Goal: Information Seeking & Learning: Compare options

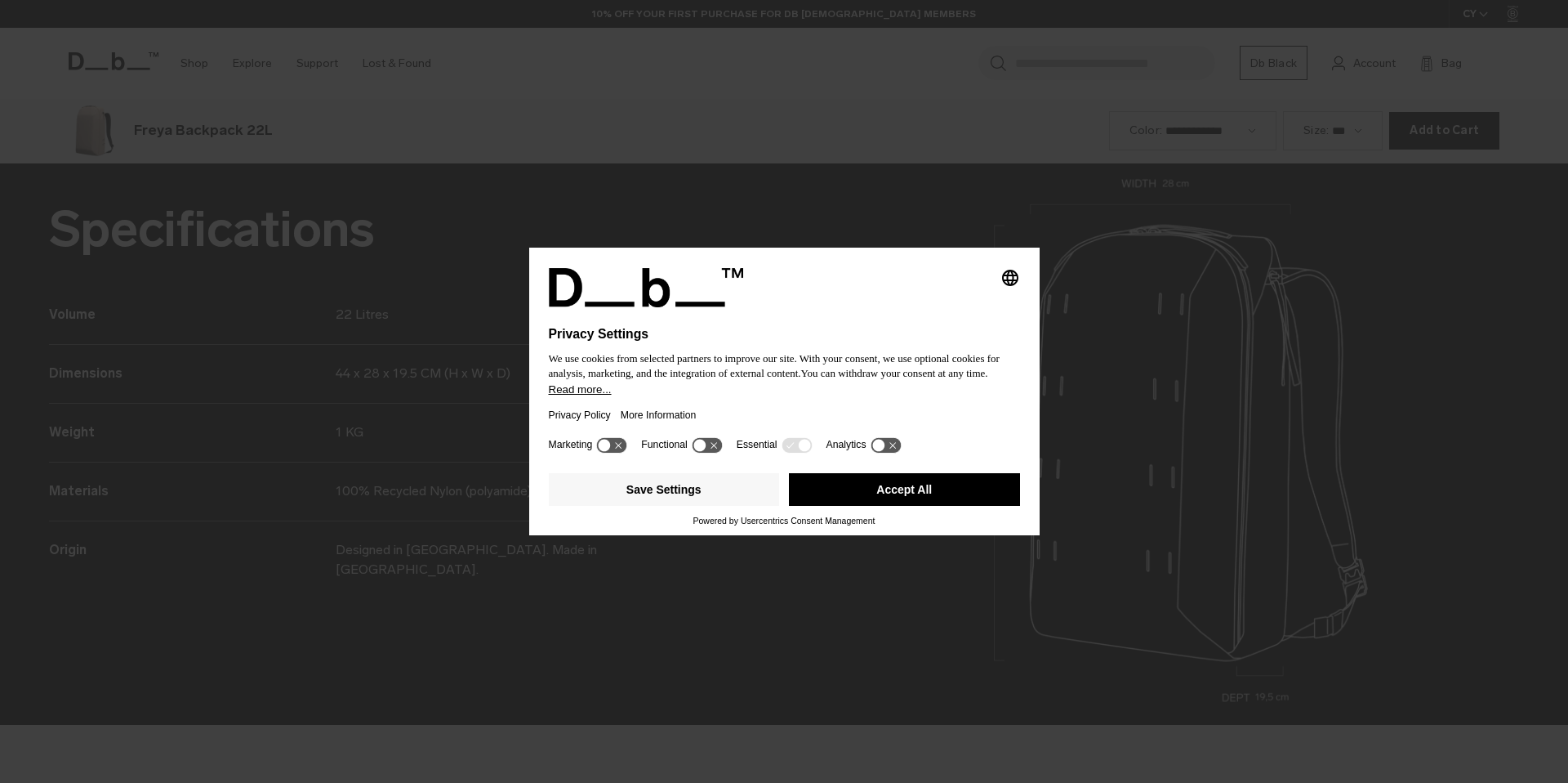
scroll to position [2349, 0]
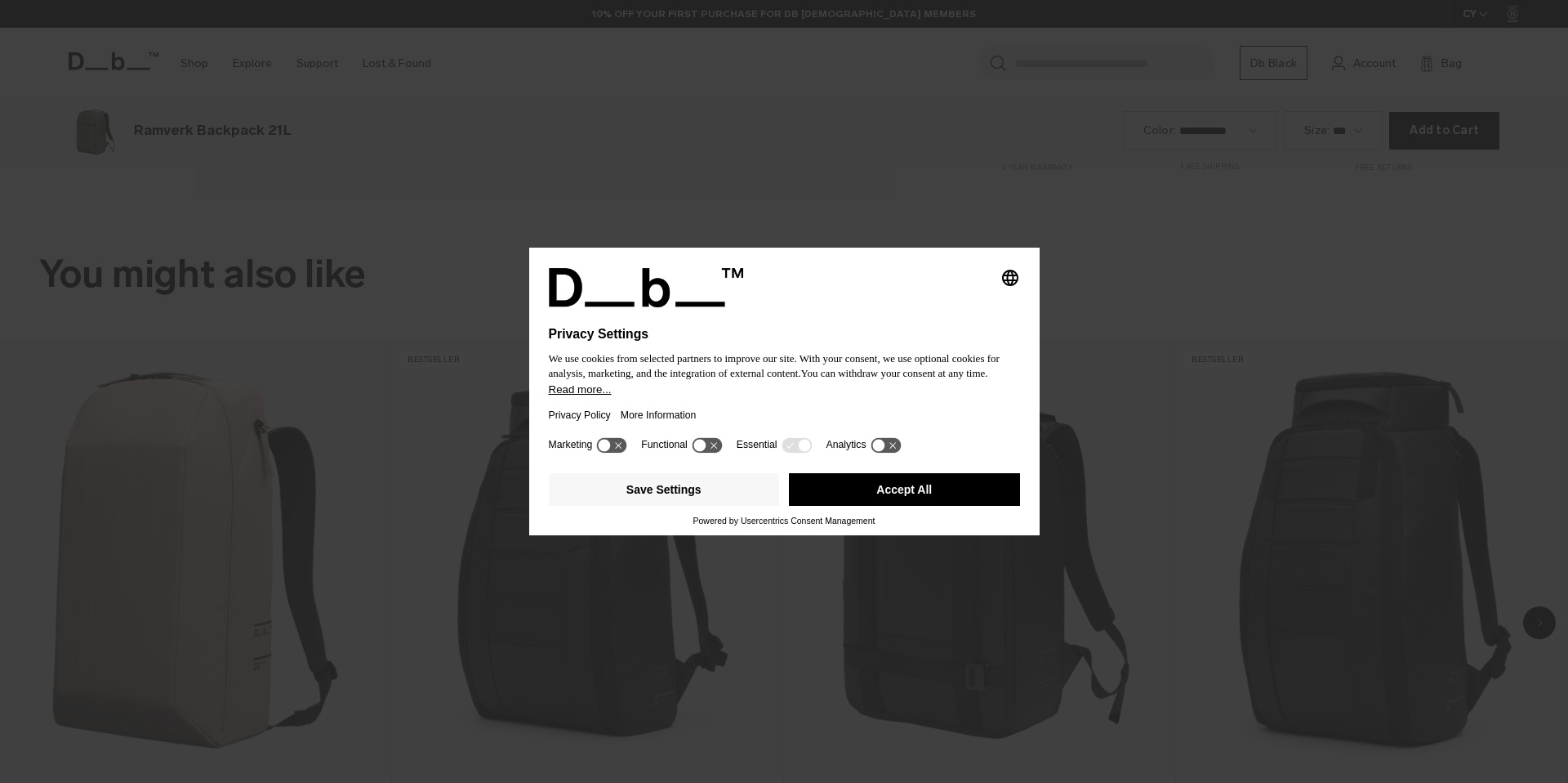
scroll to position [1566, 0]
